Goal: Navigation & Orientation: Understand site structure

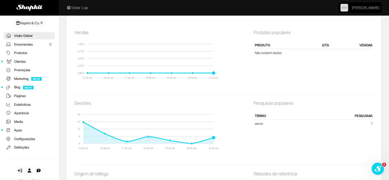
scroll to position [102, 0]
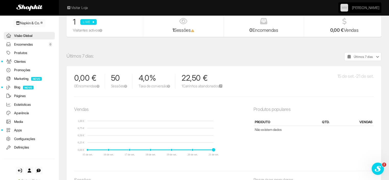
click at [222, 84] on link "1 Carrinhos abandonados" at bounding box center [201, 86] width 40 height 4
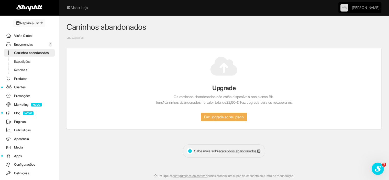
click at [19, 91] on link "Clientes" at bounding box center [29, 86] width 51 height 7
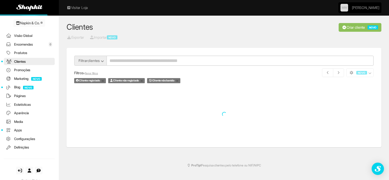
scroll to position [12, 0]
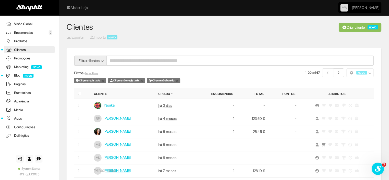
click at [108, 105] on link "Yasuka" at bounding box center [108, 105] width 11 height 4
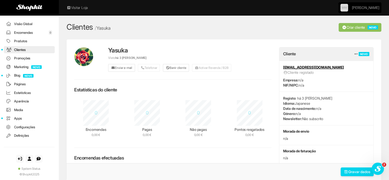
click at [35, 31] on link "Encomendas 0" at bounding box center [29, 32] width 51 height 7
